Goal: Task Accomplishment & Management: Manage account settings

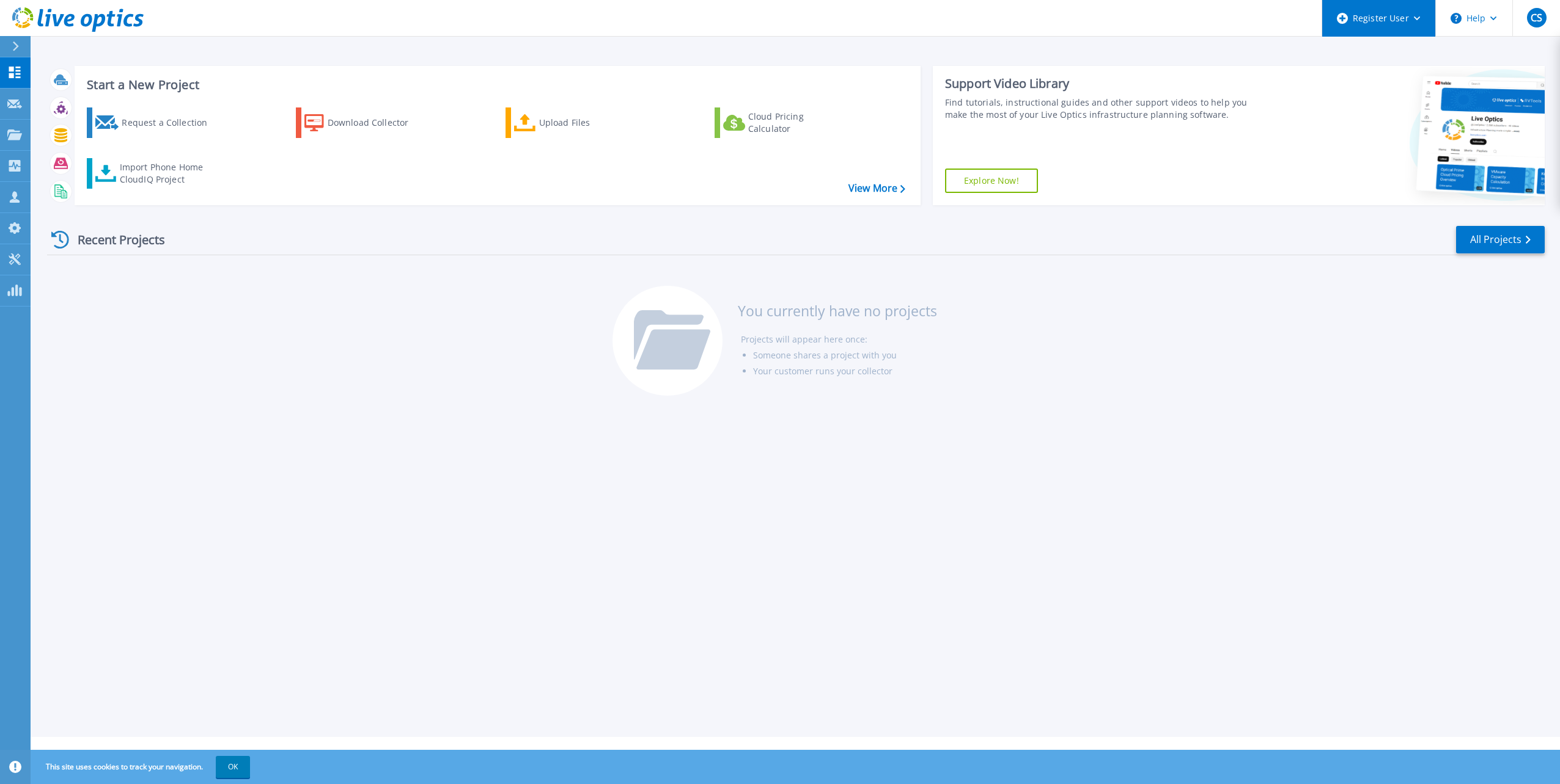
click at [1402, 13] on div "Register User" at bounding box center [1378, 18] width 113 height 37
click at [16, 219] on link "My Profile My Profile" at bounding box center [15, 229] width 31 height 32
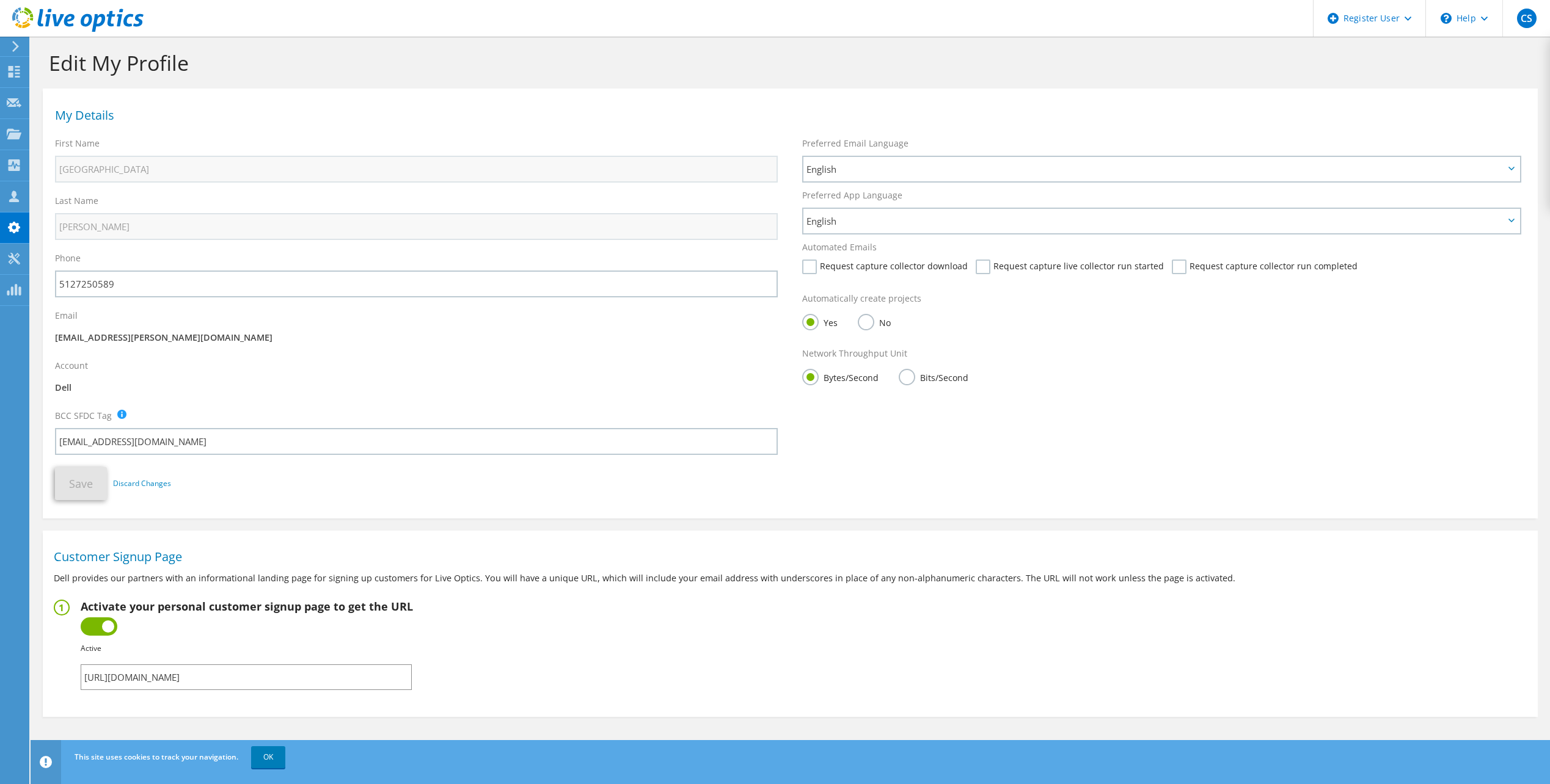
scroll to position [13, 0]
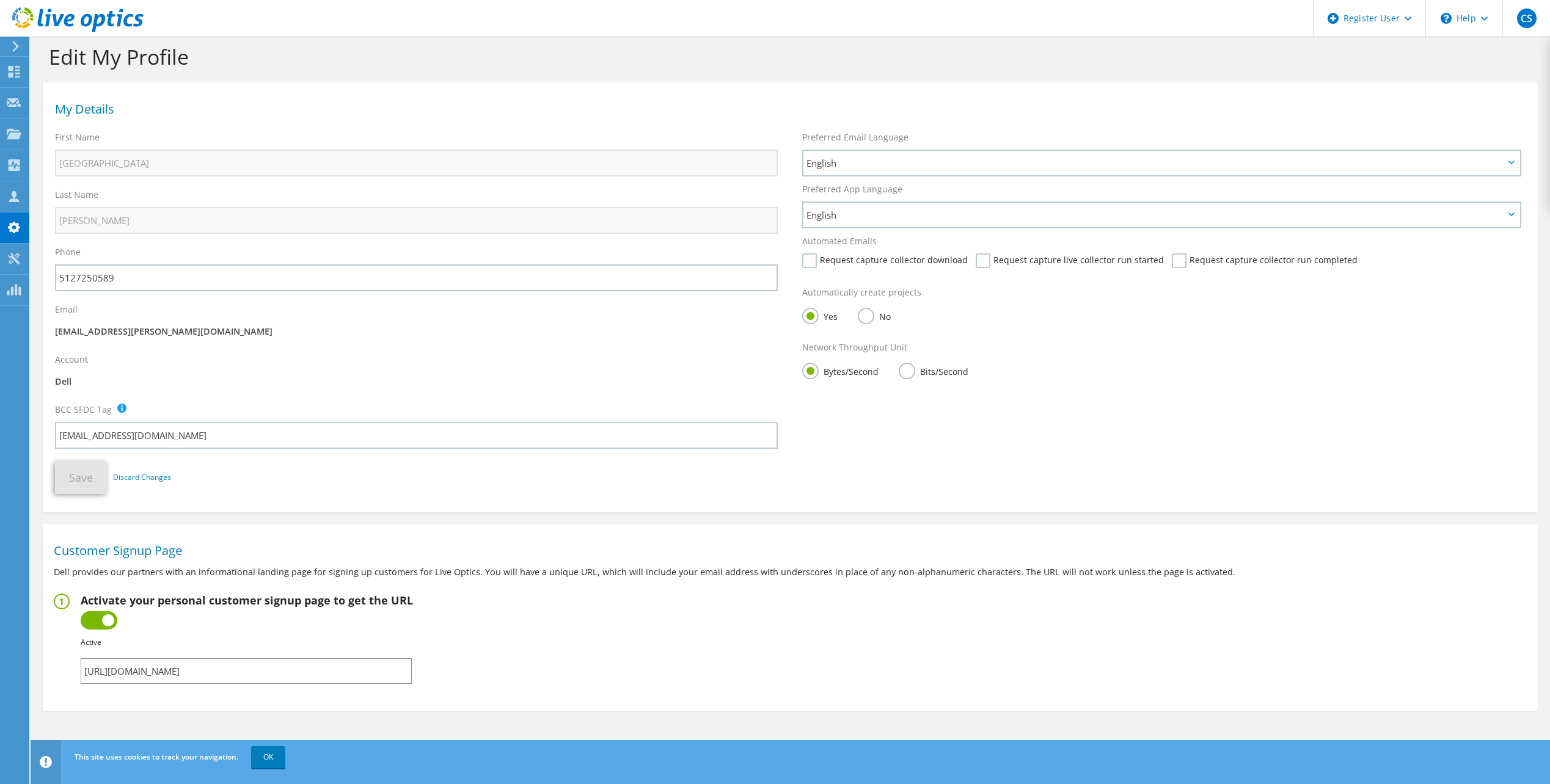
click at [361, 673] on input "[URL][DOMAIN_NAME]" at bounding box center [246, 671] width 331 height 26
click at [361, 673] on input "https://app.liveoptics.com/signup/charleston_samuel_dell_com" at bounding box center [246, 671] width 331 height 26
